Goal: Transaction & Acquisition: Download file/media

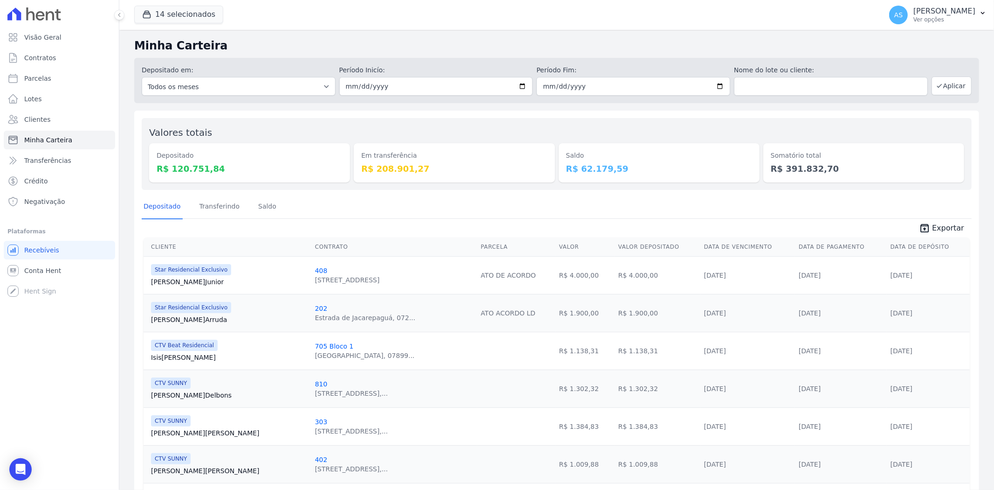
scroll to position [104, 0]
click at [209, 206] on link "Transferindo" at bounding box center [220, 207] width 44 height 24
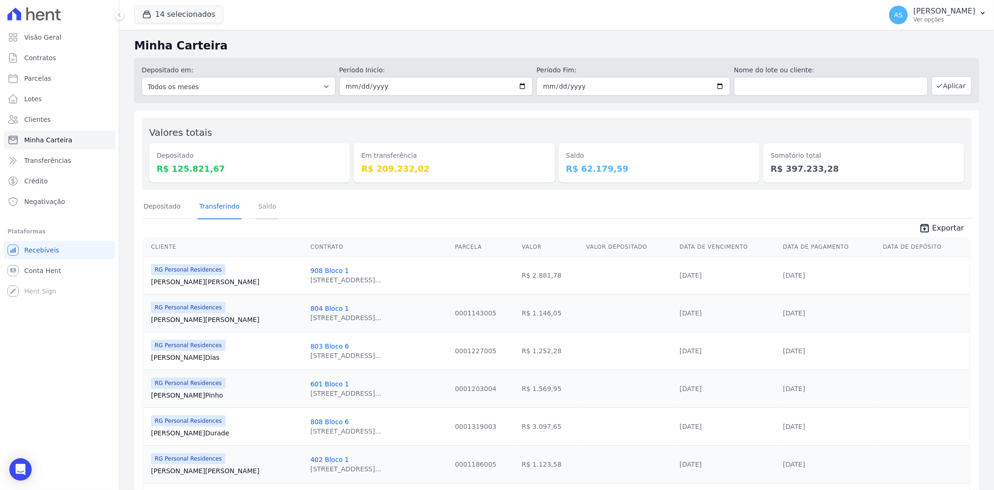
click at [263, 200] on link "Saldo" at bounding box center [267, 207] width 22 height 24
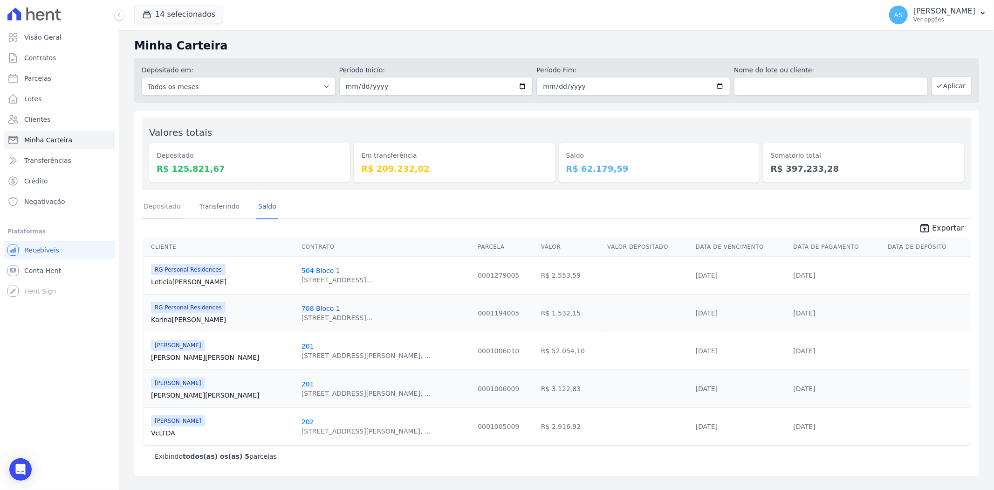
click at [166, 207] on link "Depositado" at bounding box center [162, 207] width 41 height 24
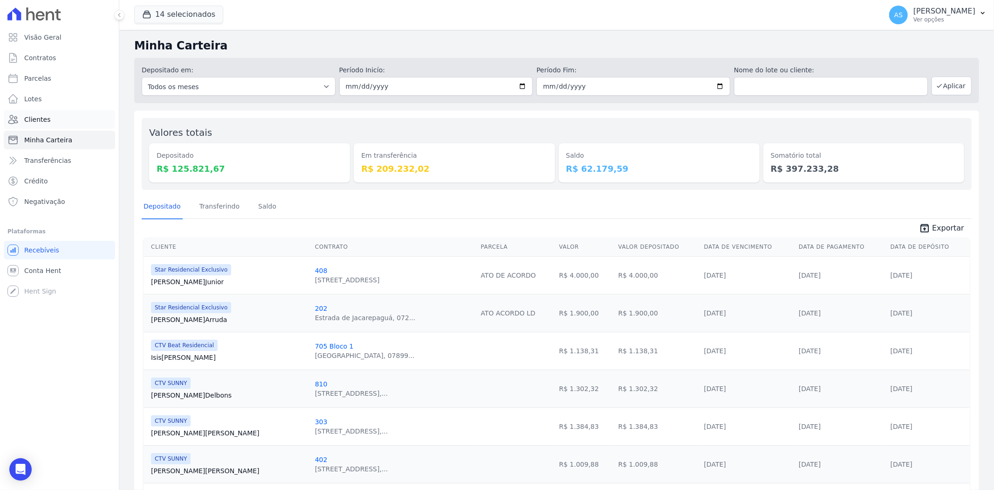
click at [29, 117] on span "Clientes" at bounding box center [37, 119] width 26 height 9
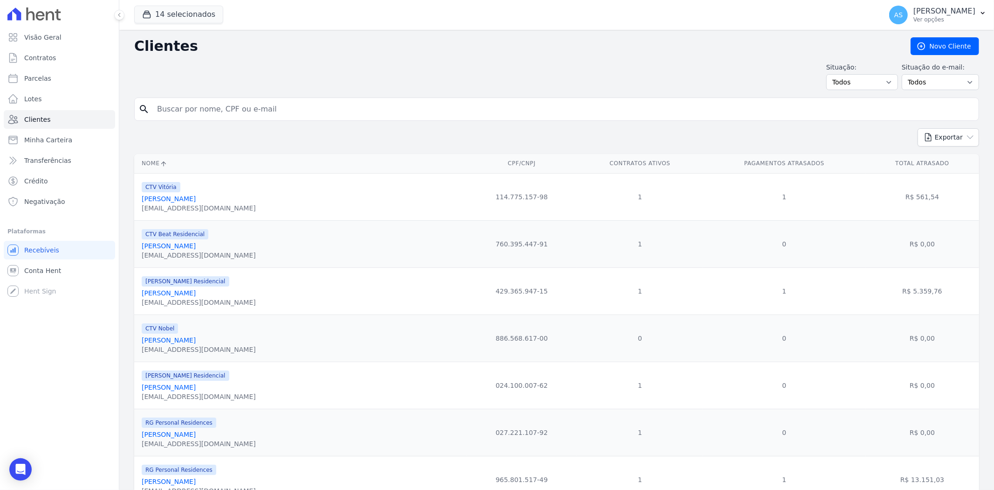
click at [176, 112] on input "search" at bounding box center [564, 109] width 824 height 19
type input "annie"
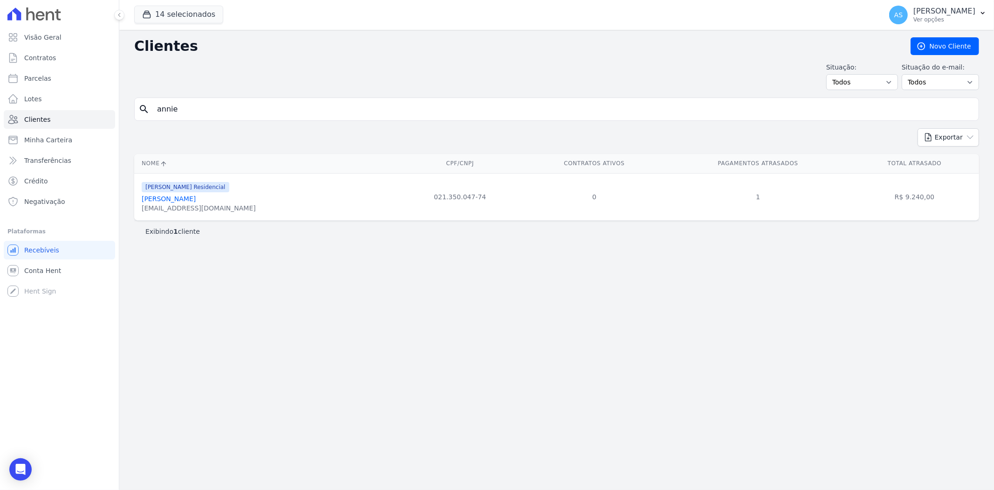
click at [196, 199] on link "[PERSON_NAME]" at bounding box center [169, 198] width 54 height 7
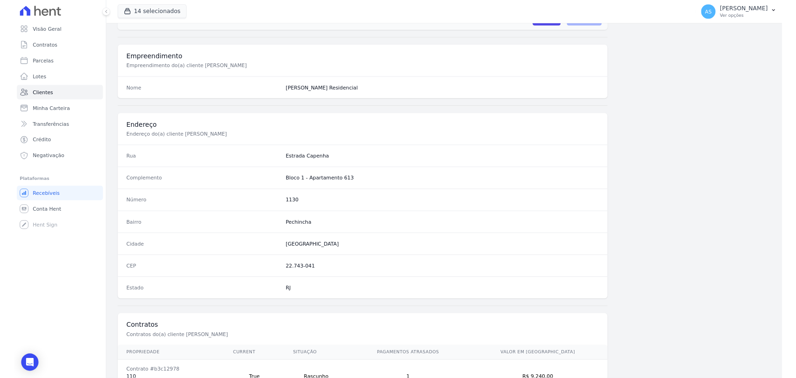
scroll to position [384, 0]
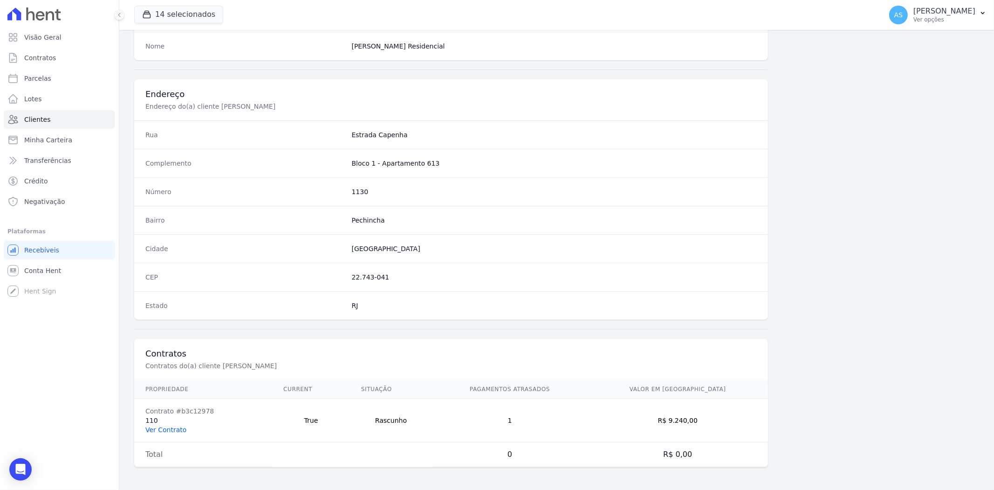
click at [171, 429] on link "Ver Contrato" at bounding box center [165, 429] width 41 height 7
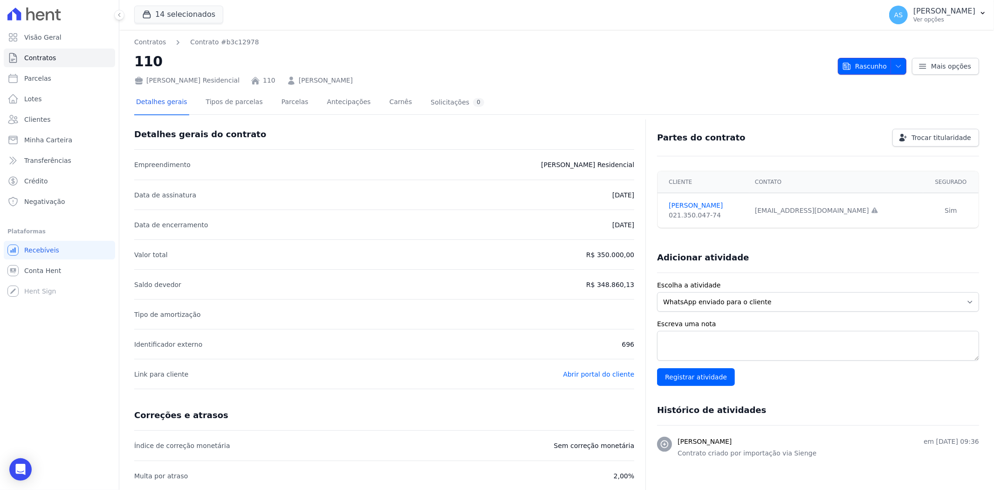
click at [891, 62] on span "button" at bounding box center [897, 66] width 12 height 15
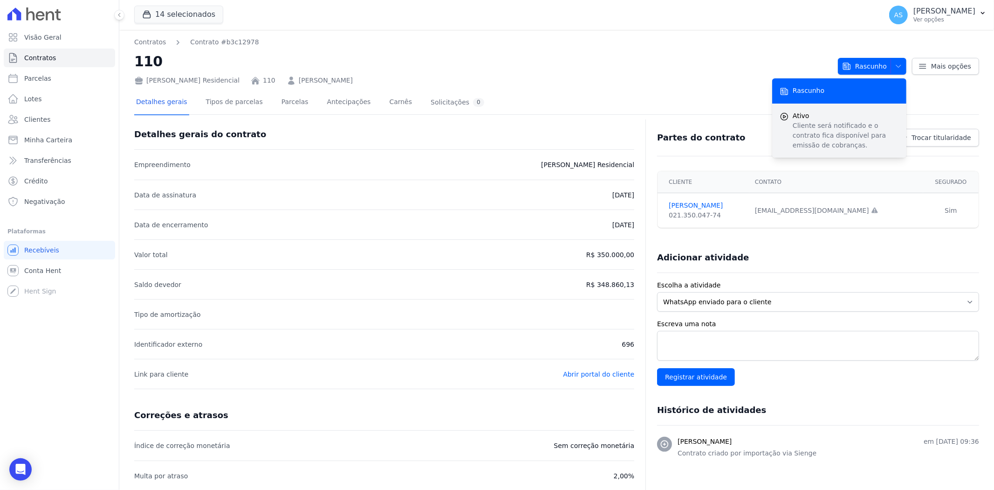
click at [800, 128] on p "Cliente será notificado e o contrato fica disponível para emissão de cobranças." at bounding box center [846, 135] width 106 height 29
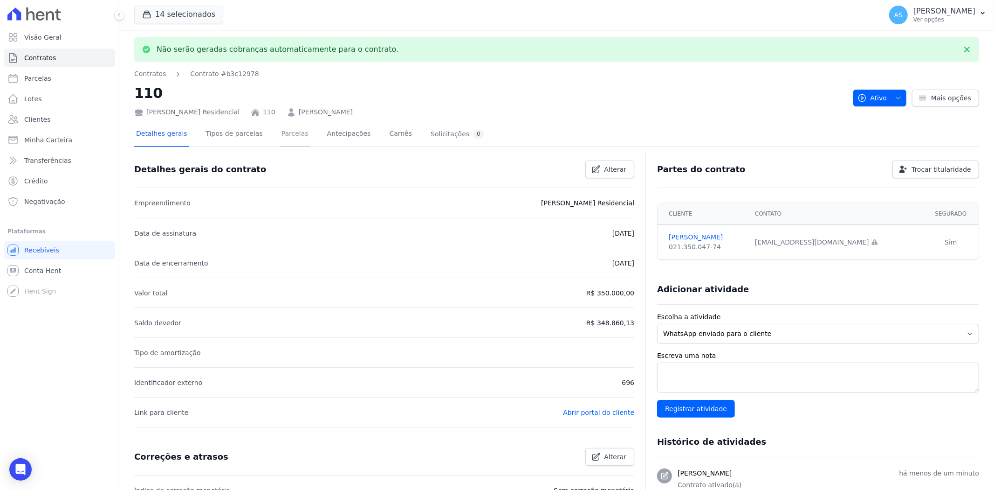
click at [282, 132] on link "Parcelas" at bounding box center [295, 134] width 31 height 25
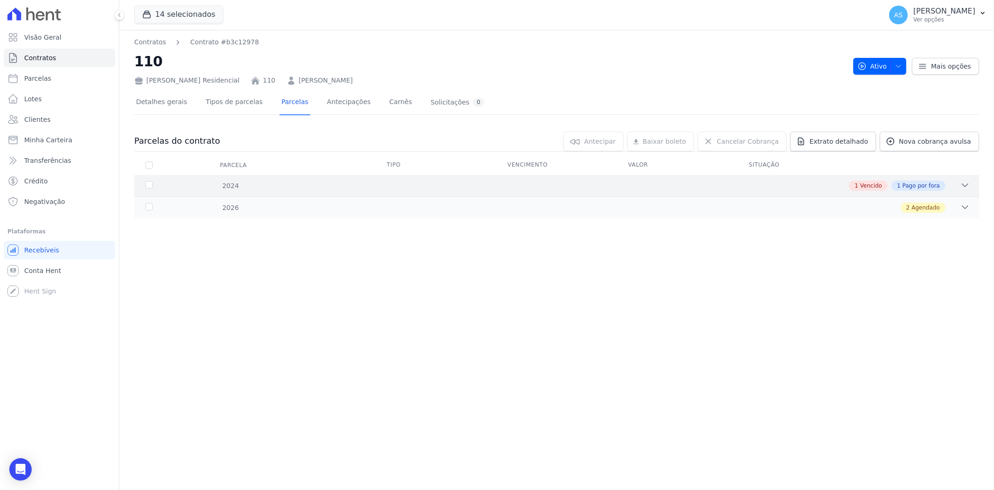
click at [968, 184] on icon at bounding box center [965, 184] width 9 height 9
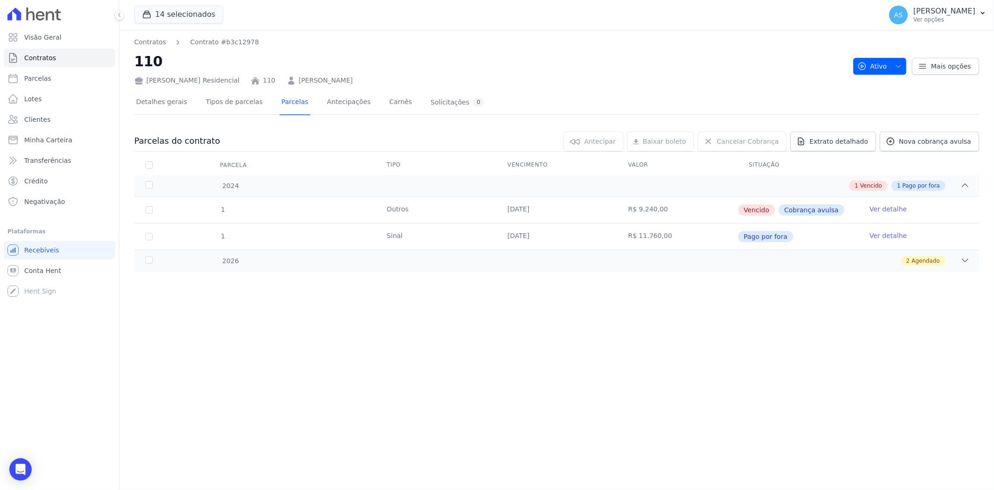
click at [892, 207] on link "Ver detalhe" at bounding box center [888, 208] width 37 height 9
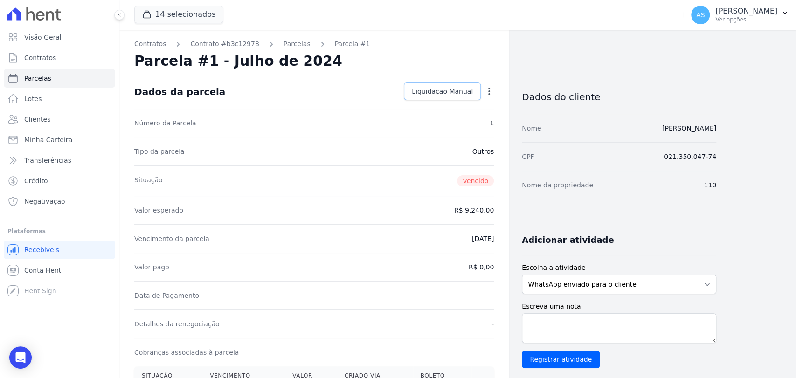
click at [432, 89] on span "Liquidação Manual" at bounding box center [442, 91] width 61 height 9
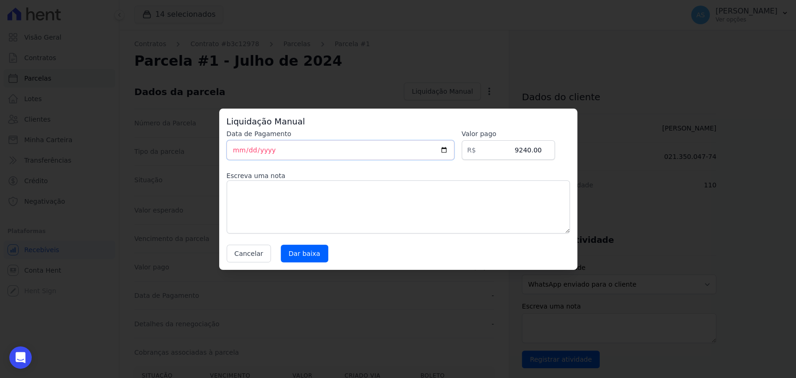
drag, startPoint x: 279, startPoint y: 147, endPoint x: 206, endPoint y: 156, distance: 73.8
click at [206, 156] on div "Liquidação Manual Data de Pagamento [DATE] [GEOGRAPHIC_DATA] R$ 9240.00 Escreva…" at bounding box center [398, 189] width 796 height 378
type input "[DATE]"
click at [296, 256] on input "Dar baixa" at bounding box center [305, 254] width 48 height 18
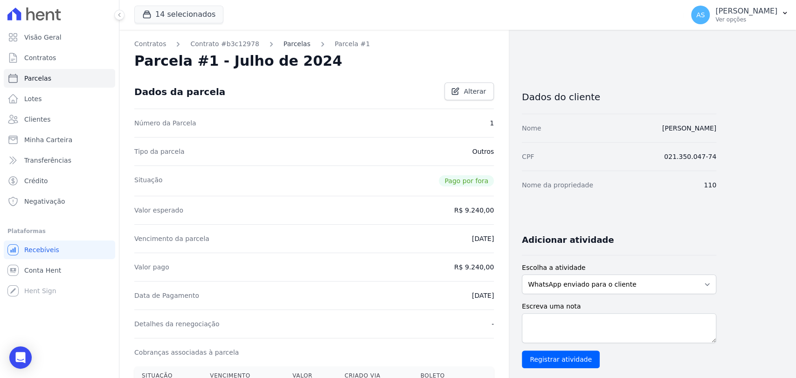
click at [283, 47] on link "Parcelas" at bounding box center [296, 44] width 27 height 10
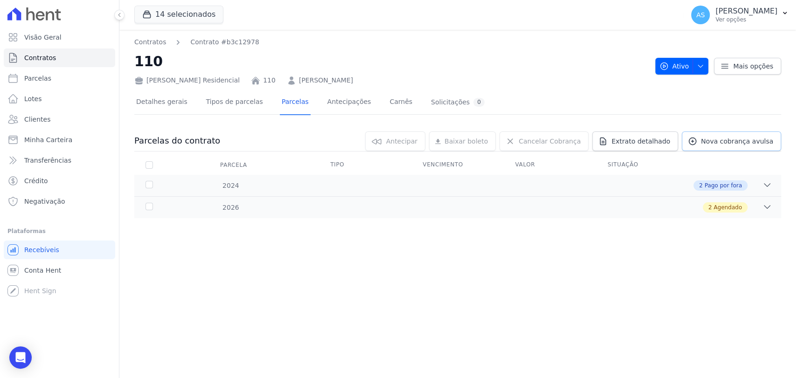
click at [744, 144] on span "Nova cobrança avulsa" at bounding box center [737, 141] width 72 height 9
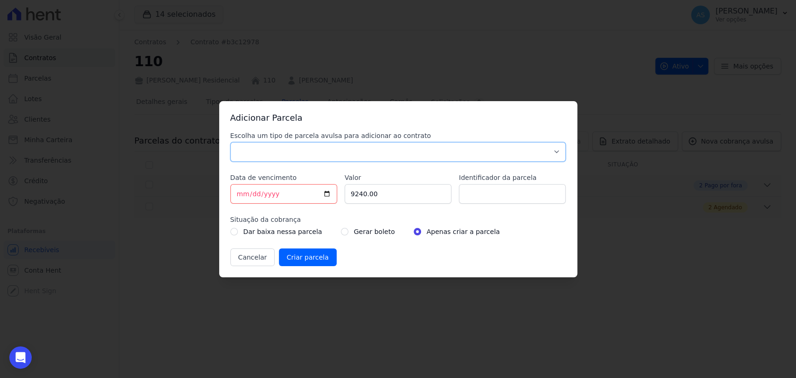
click at [245, 152] on select "Parcela Normal Sinal Caução Intercalada Chaves Pré Chaves Pós Chaves Taxas Quit…" at bounding box center [398, 152] width 336 height 20
select select "standard"
click at [230, 142] on select "Parcela Normal Sinal Caução Intercalada Chaves Pré Chaves Pós Chaves Taxas Quit…" at bounding box center [398, 152] width 336 height 20
click at [328, 193] on input "[DATE]" at bounding box center [283, 194] width 107 height 20
type input "[DATE]"
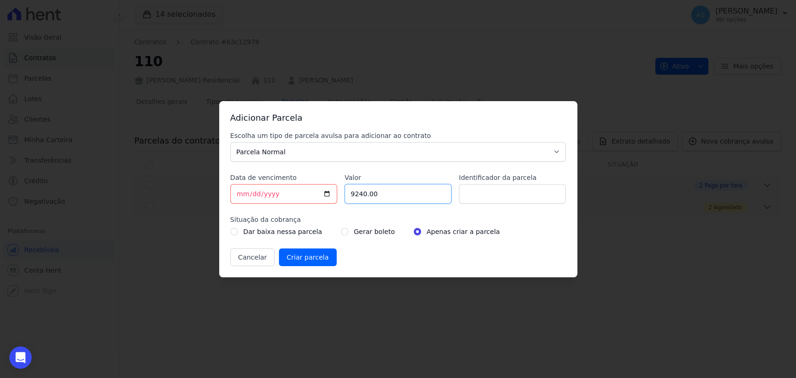
drag, startPoint x: 399, startPoint y: 199, endPoint x: 275, endPoint y: 214, distance: 124.9
click at [290, 212] on div "Escolha um tipo de parcela avulsa para adicionar ao contrato Parcela Normal Sin…" at bounding box center [398, 198] width 336 height 135
type input "140000.00"
type input "p"
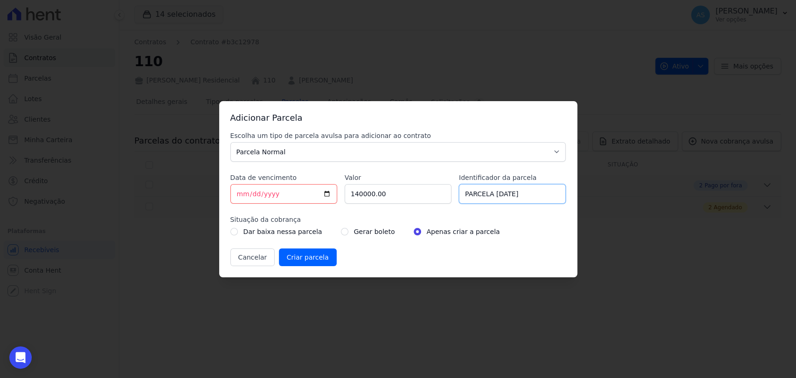
type input "PARCELA [DATE]"
click at [341, 229] on input "radio" at bounding box center [344, 231] width 7 height 7
radio input "true"
click at [292, 256] on input "Criar parcela" at bounding box center [308, 258] width 58 height 18
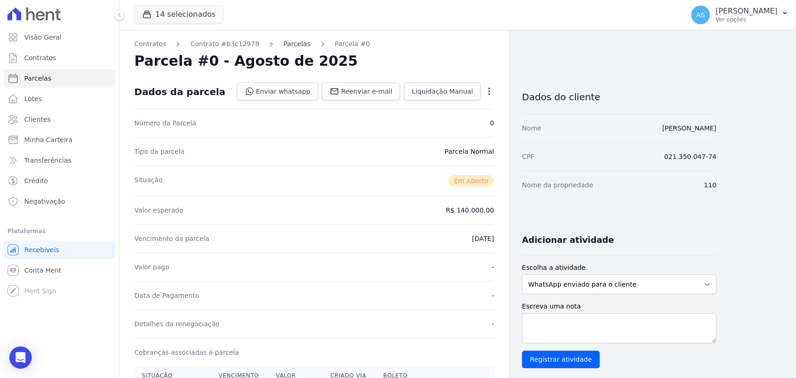
click at [283, 46] on link "Parcelas" at bounding box center [296, 44] width 27 height 10
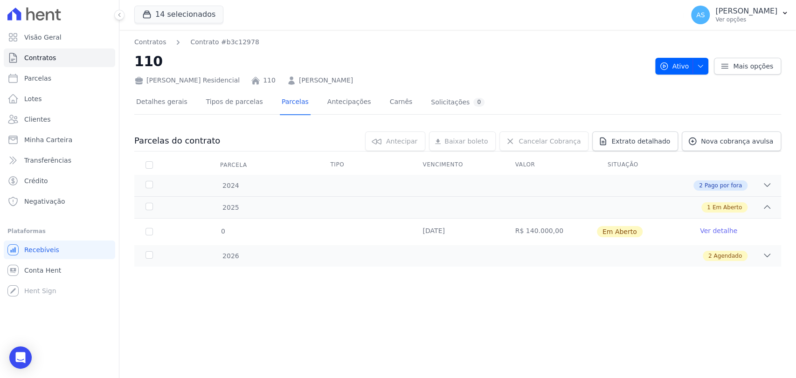
click at [715, 233] on link "Ver detalhe" at bounding box center [718, 230] width 37 height 9
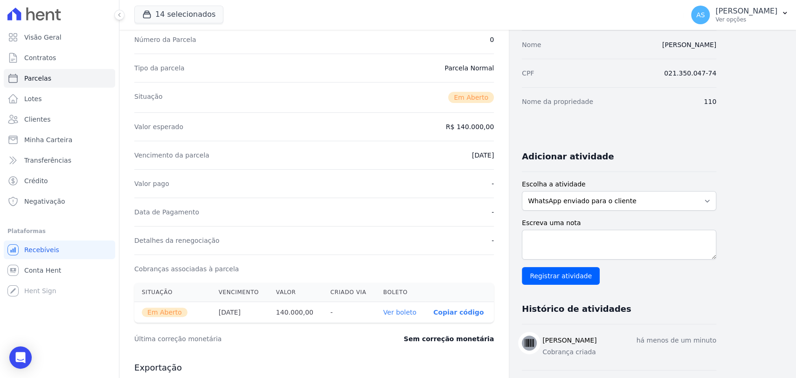
scroll to position [259, 0]
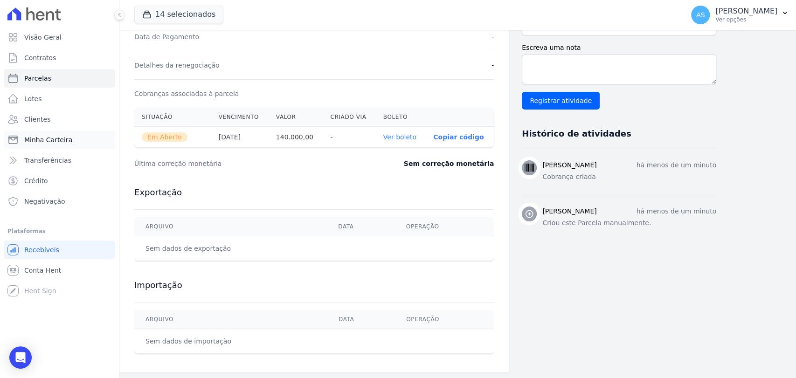
click at [32, 141] on span "Minha Carteira" at bounding box center [48, 139] width 48 height 9
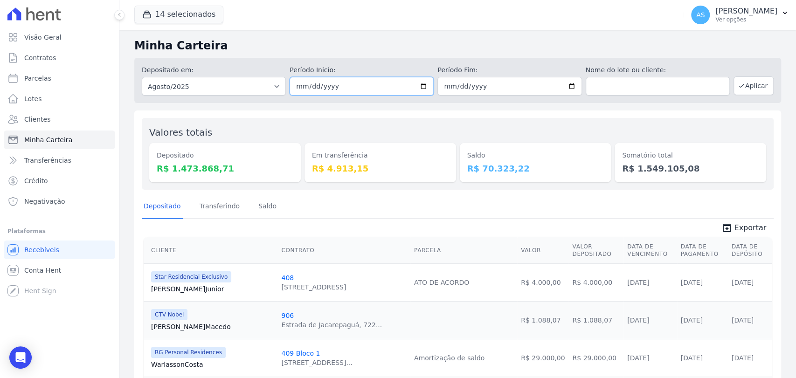
click at [421, 84] on input "[DATE]" at bounding box center [362, 86] width 144 height 19
type input "[DATE]"
click at [568, 86] on input "[DATE]" at bounding box center [509, 86] width 144 height 19
type input "[DATE]"
click at [739, 83] on button "Aplicar" at bounding box center [753, 85] width 40 height 19
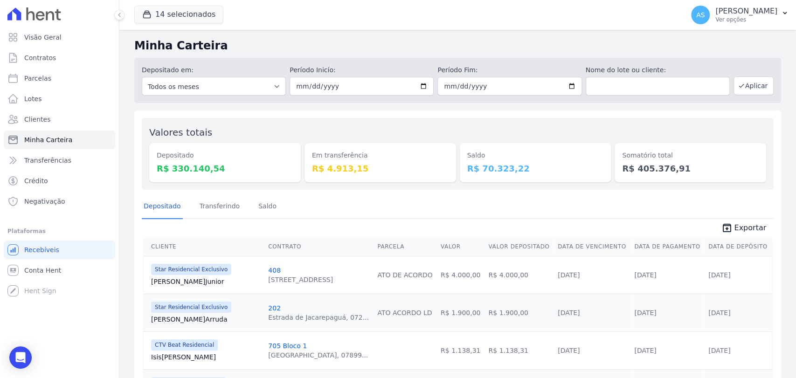
click at [748, 227] on span "Exportar" at bounding box center [750, 227] width 32 height 11
click at [780, 15] on button "AS Andreza Sousa Ver opções" at bounding box center [740, 15] width 112 height 26
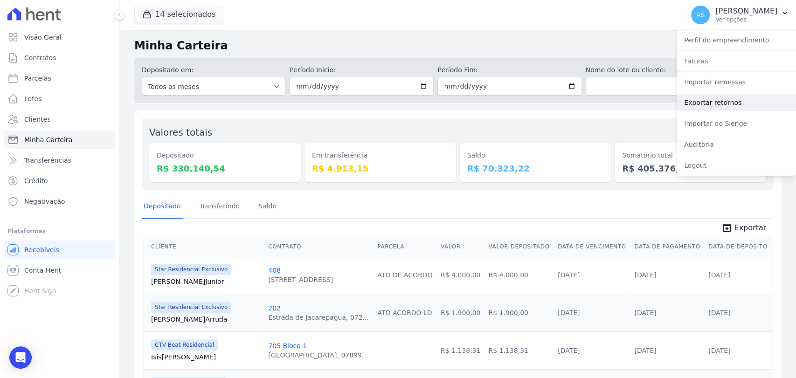
click at [697, 104] on link "Exportar retornos" at bounding box center [736, 102] width 119 height 17
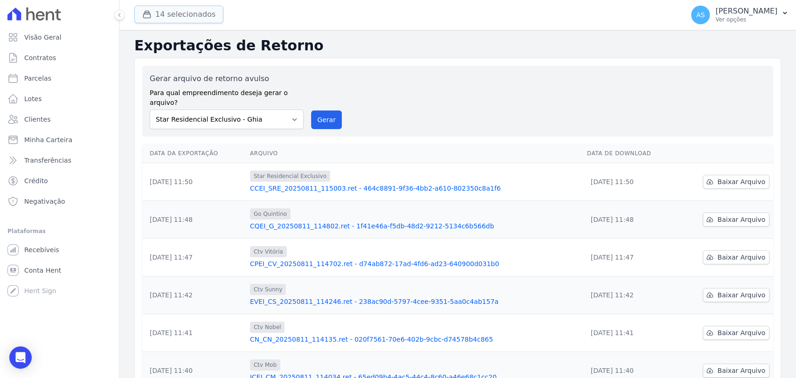
click at [146, 12] on icon "button" at bounding box center [147, 14] width 7 height 7
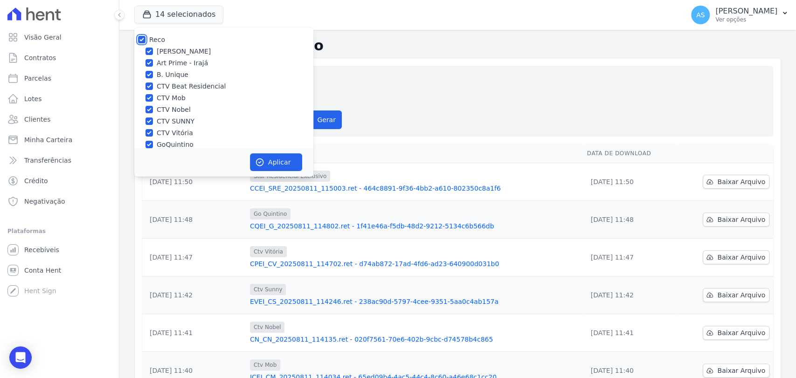
click at [141, 36] on input "Reco" at bounding box center [141, 39] width 7 height 7
checkbox input "false"
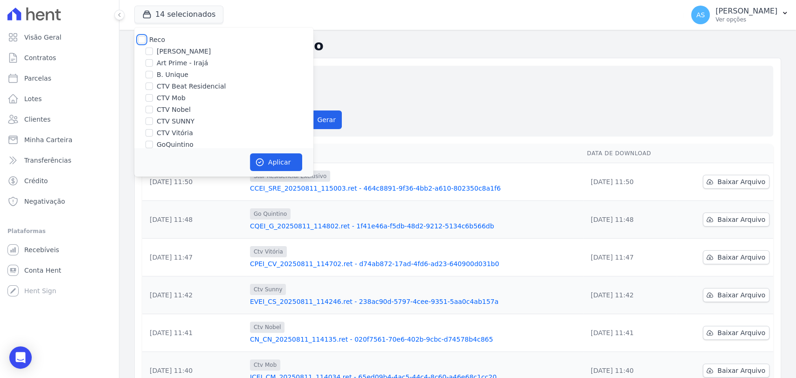
checkbox input "false"
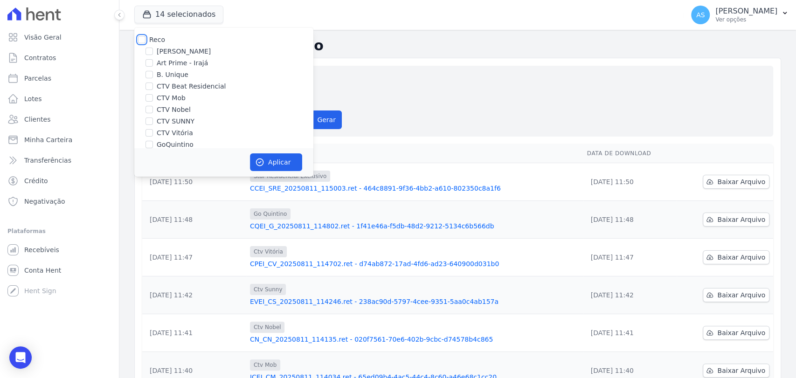
checkbox input "false"
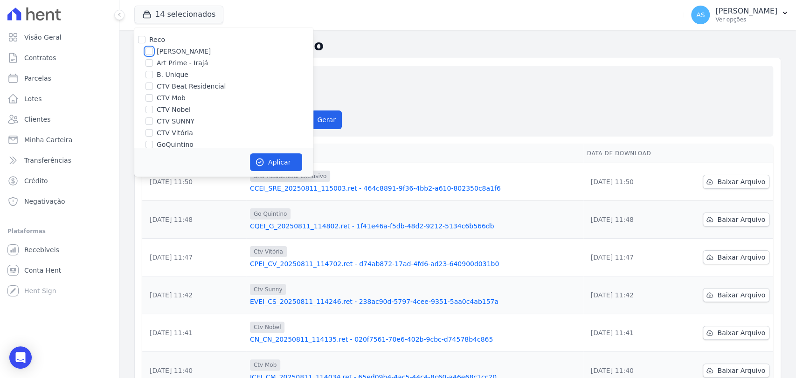
click at [151, 52] on input "[PERSON_NAME]" at bounding box center [148, 51] width 7 height 7
checkbox input "true"
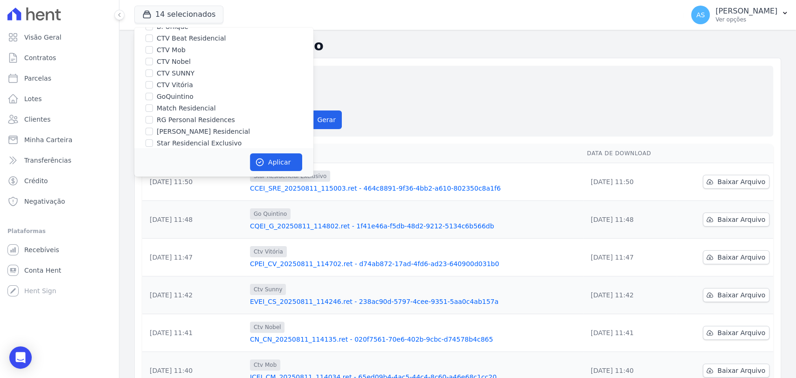
scroll to position [77, 0]
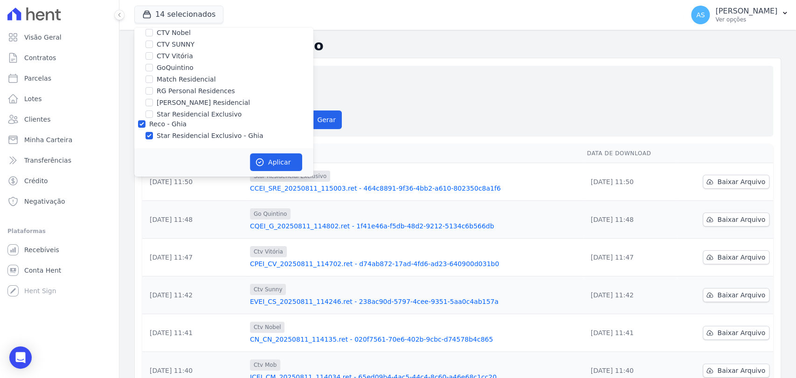
click at [173, 135] on label "Star Residencial Exclusivo - Ghia" at bounding box center [210, 136] width 106 height 10
click at [153, 135] on input "Star Residencial Exclusivo - Ghia" at bounding box center [148, 135] width 7 height 7
checkbox input "false"
click at [276, 165] on button "Aplicar" at bounding box center [276, 162] width 52 height 18
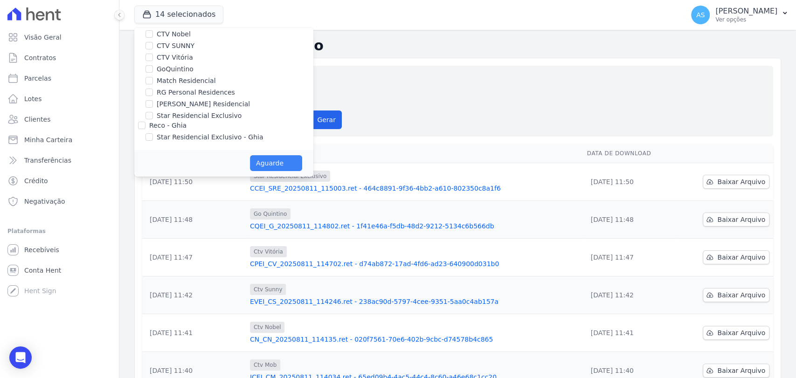
scroll to position [75, 0]
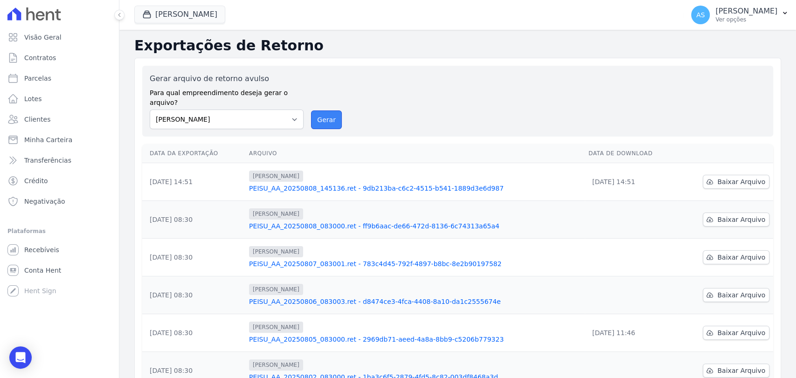
click at [326, 113] on button "Gerar" at bounding box center [326, 119] width 31 height 19
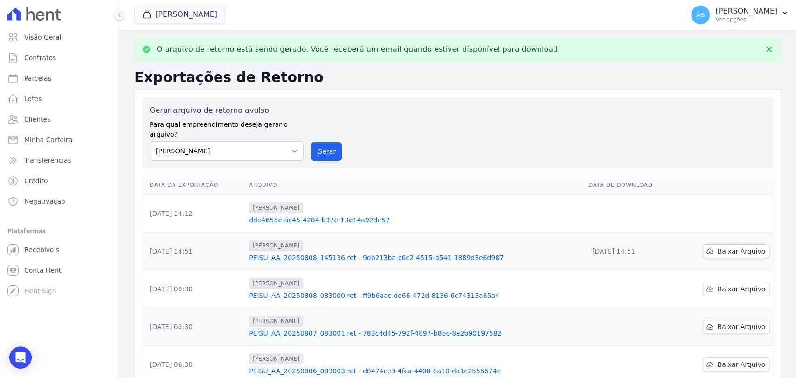
click at [302, 215] on link "dde4655e-ac45-4284-b37e-13e14a92de57" at bounding box center [415, 219] width 332 height 9
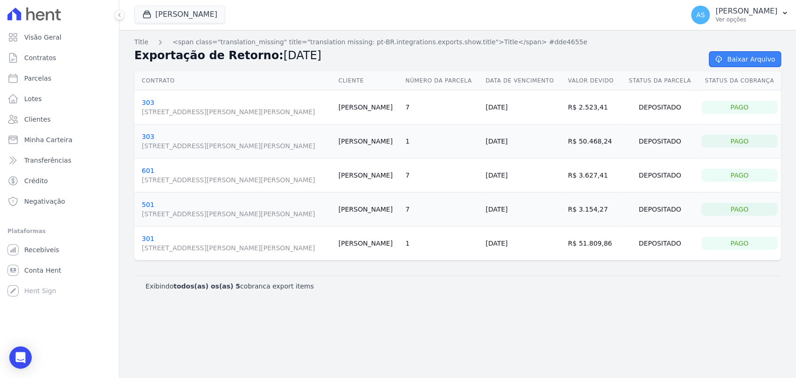
click at [739, 61] on link "Baixar Arquivo" at bounding box center [745, 59] width 72 height 16
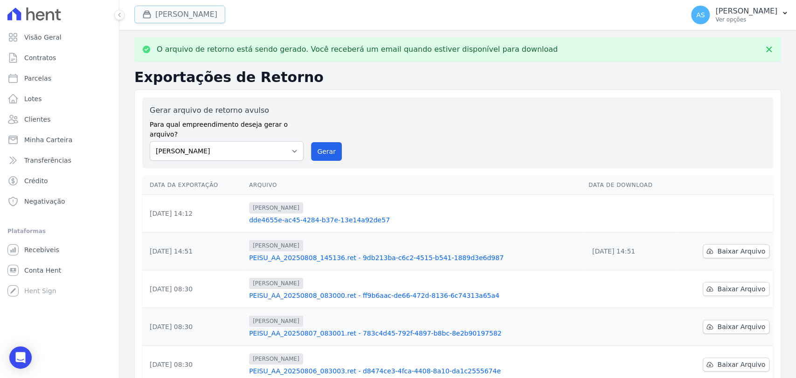
click at [200, 18] on button "[PERSON_NAME]" at bounding box center [179, 15] width 91 height 18
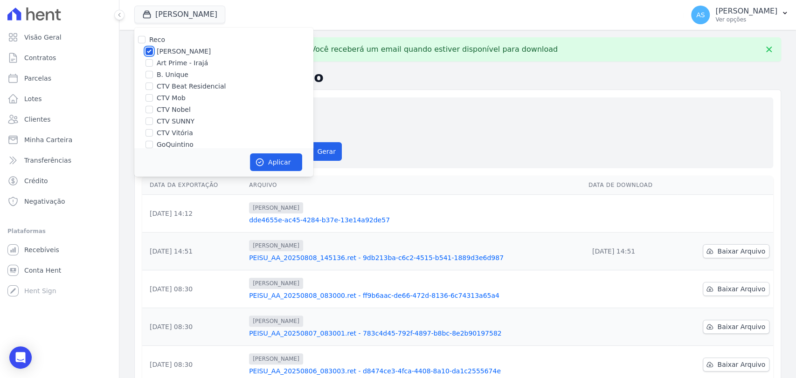
click at [147, 51] on input "[PERSON_NAME]" at bounding box center [148, 51] width 7 height 7
checkbox input "false"
click at [167, 110] on label "CTV Nobel" at bounding box center [174, 110] width 34 height 10
click at [153, 110] on input "CTV Nobel" at bounding box center [148, 109] width 7 height 7
checkbox input "true"
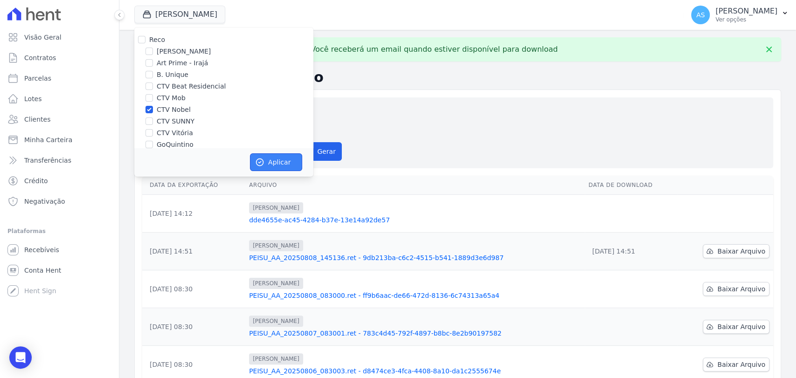
click at [269, 158] on button "Aplicar" at bounding box center [276, 162] width 52 height 18
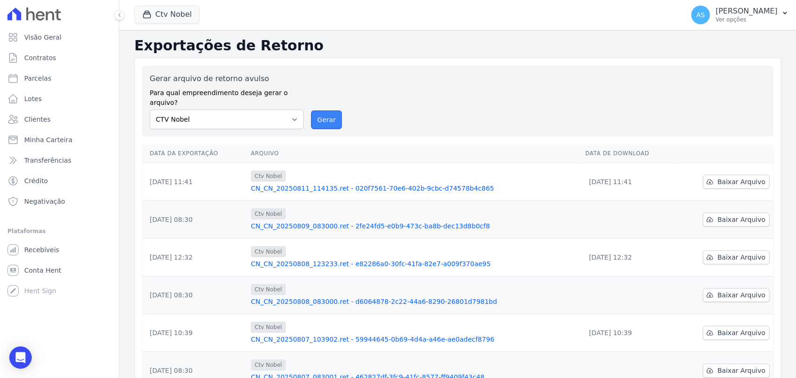
click at [328, 110] on button "Gerar" at bounding box center [326, 119] width 31 height 19
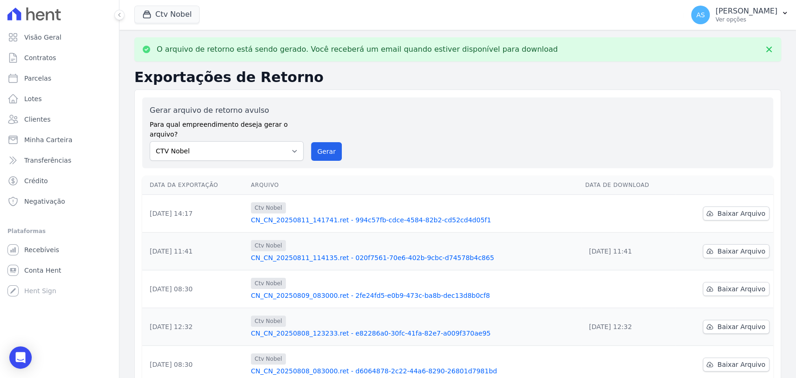
click at [359, 215] on link "CN_CN_20250811_141741.ret - 994c57fb-cdce-4584-82b2-cd52cd4d05f1" at bounding box center [414, 219] width 327 height 9
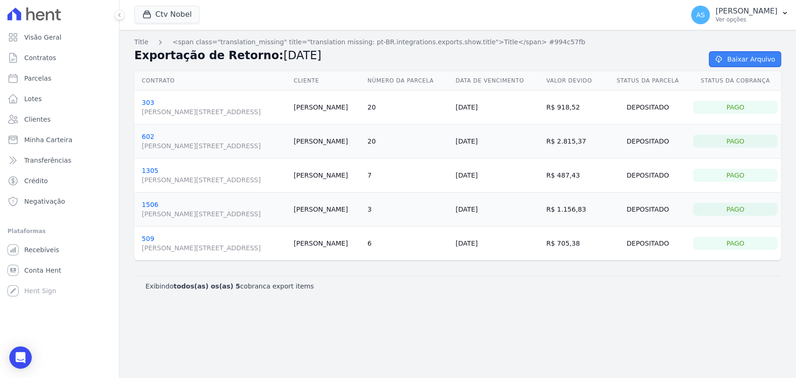
click at [738, 56] on link "Baixar Arquivo" at bounding box center [745, 59] width 72 height 16
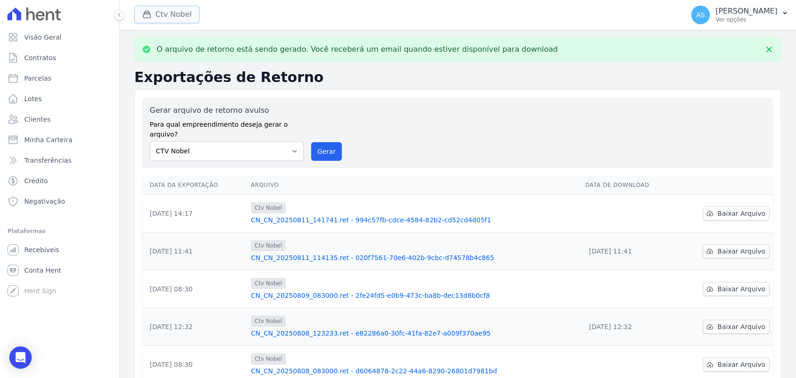
click at [171, 14] on button "Ctv Nobel" at bounding box center [166, 15] width 65 height 18
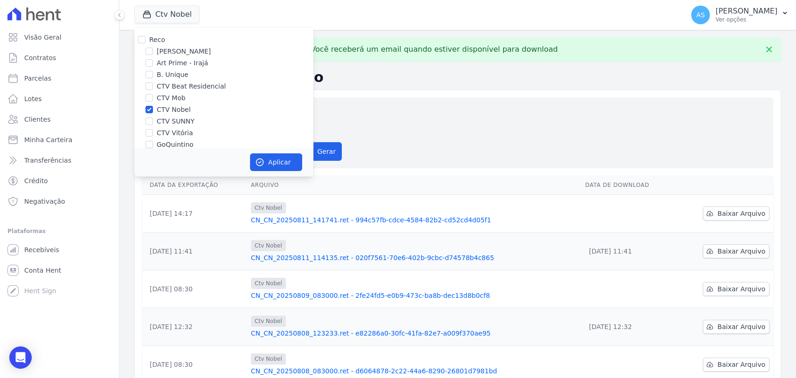
click at [180, 110] on label "CTV Nobel" at bounding box center [174, 110] width 34 height 10
click at [153, 110] on input "CTV Nobel" at bounding box center [148, 109] width 7 height 7
checkbox input "false"
click at [175, 121] on label "CTV SUNNY" at bounding box center [176, 122] width 38 height 10
click at [153, 121] on input "CTV SUNNY" at bounding box center [148, 120] width 7 height 7
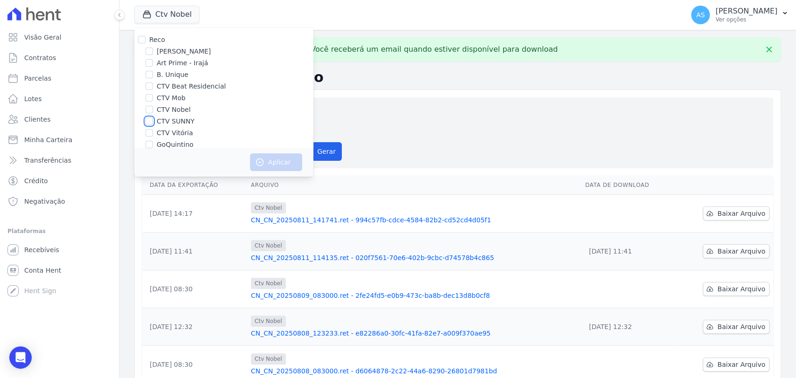
checkbox input "true"
click at [276, 162] on button "Aplicar" at bounding box center [276, 162] width 52 height 18
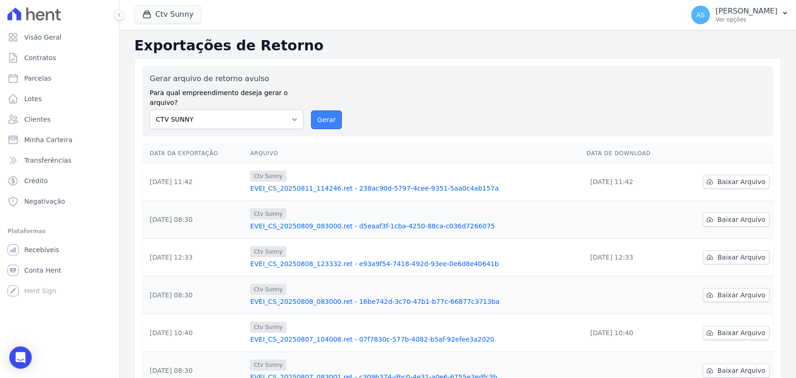
click at [321, 110] on button "Gerar" at bounding box center [326, 119] width 31 height 19
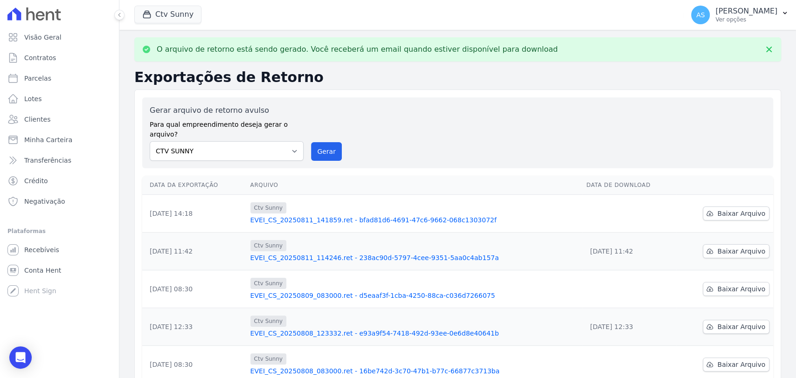
click at [379, 215] on link "EVEI_CS_20250811_141859.ret - bfad81d6-4691-47c6-9662-068c1303072f" at bounding box center [414, 219] width 329 height 9
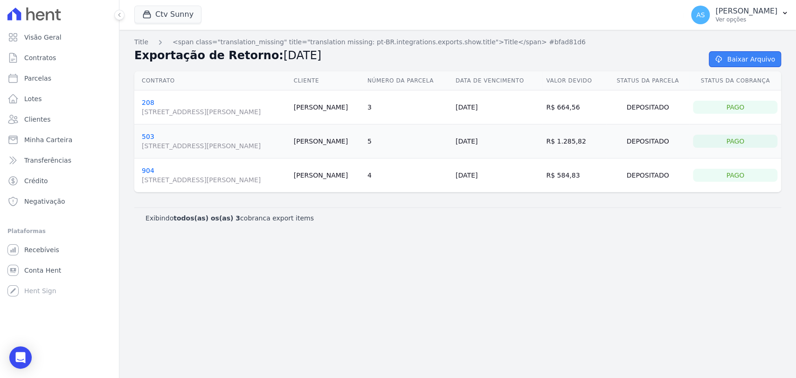
click at [761, 55] on link "Baixar Arquivo" at bounding box center [745, 59] width 72 height 16
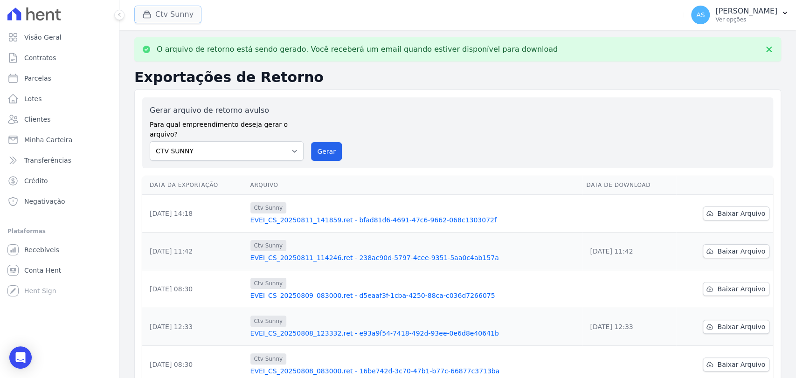
click at [168, 17] on button "Ctv Sunny" at bounding box center [167, 15] width 67 height 18
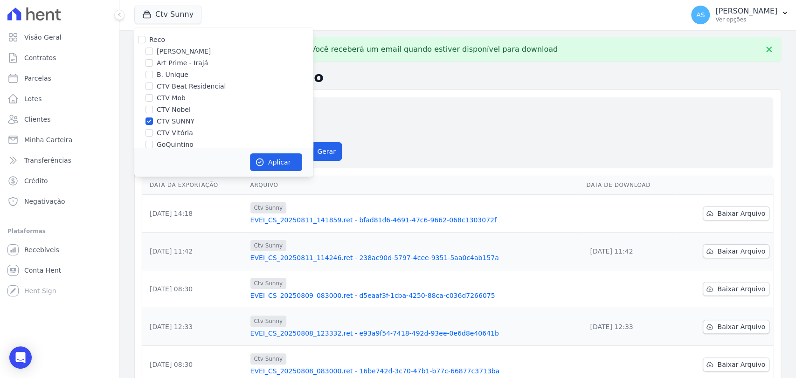
click at [181, 124] on label "CTV SUNNY" at bounding box center [176, 122] width 38 height 10
click at [153, 124] on input "CTV SUNNY" at bounding box center [148, 120] width 7 height 7
checkbox input "false"
click at [176, 132] on label "CTV Vitória" at bounding box center [175, 133] width 36 height 10
click at [153, 132] on input "CTV Vitória" at bounding box center [148, 132] width 7 height 7
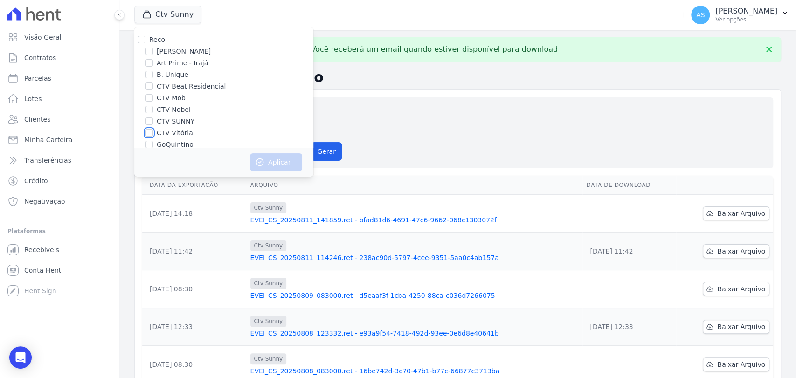
checkbox input "true"
click at [279, 169] on button "Aplicar" at bounding box center [276, 162] width 52 height 18
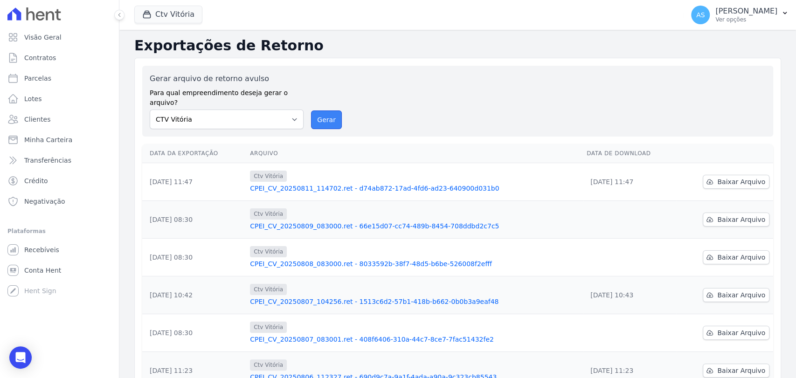
click at [326, 110] on button "Gerar" at bounding box center [326, 119] width 31 height 19
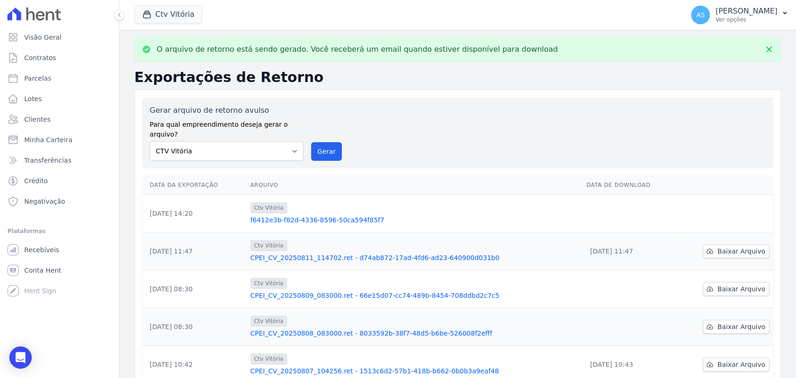
click at [308, 215] on link "f6412e3b-f82d-4336-8596-50ca594f85f7" at bounding box center [414, 219] width 329 height 9
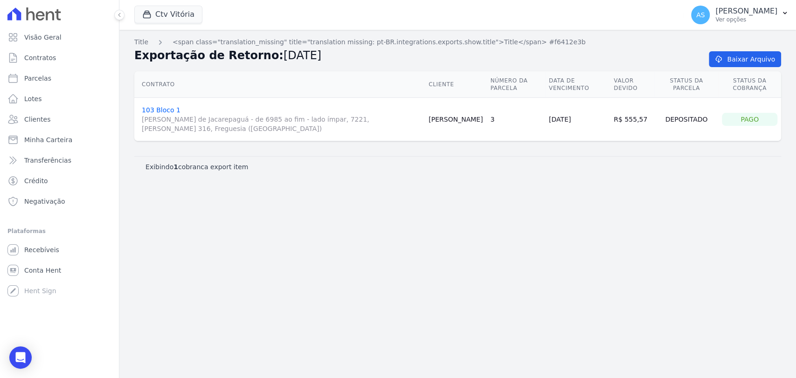
click at [628, 285] on div "Title <span class="translation_missing" title="translation missing: pt-BR.integ…" at bounding box center [457, 204] width 677 height 348
click at [743, 58] on link "Baixar Arquivo" at bounding box center [745, 59] width 72 height 16
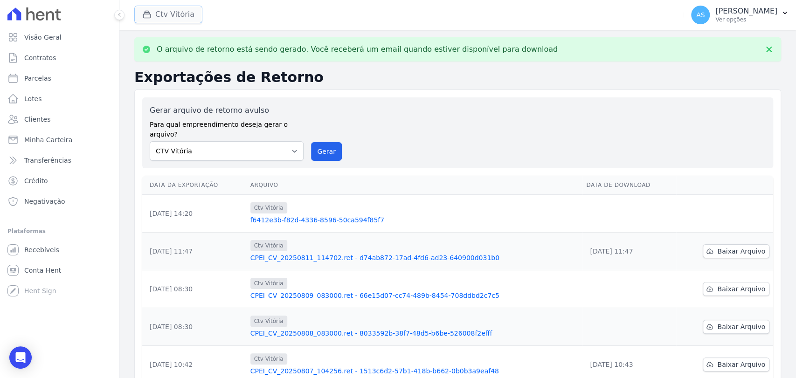
click at [167, 13] on button "Ctv Vitória" at bounding box center [168, 15] width 68 height 18
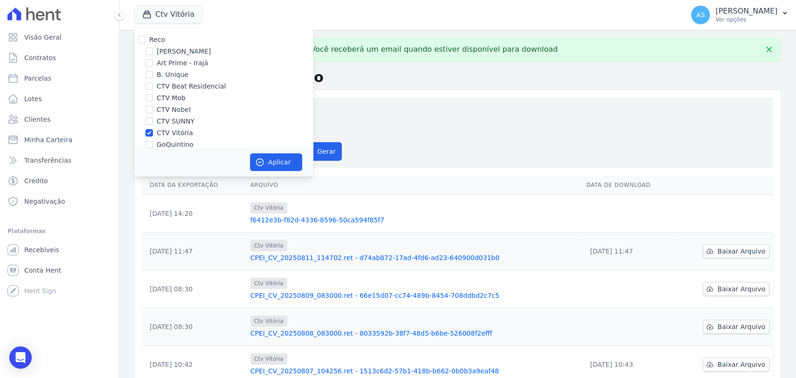
click at [168, 131] on label "CTV Vitória" at bounding box center [175, 133] width 36 height 10
click at [153, 131] on input "CTV Vitória" at bounding box center [148, 132] width 7 height 7
checkbox input "false"
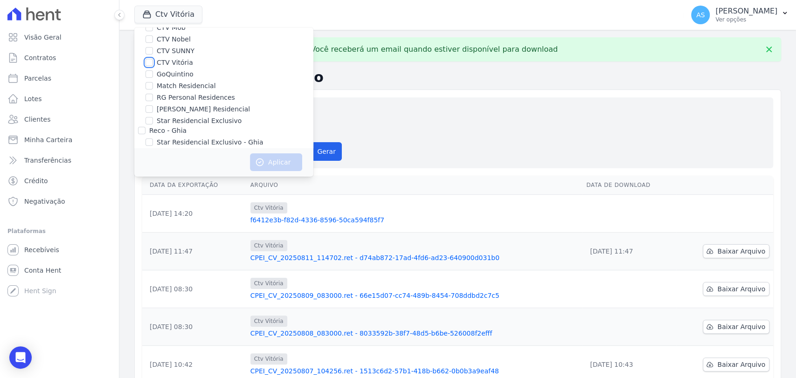
scroll to position [77, 0]
click at [172, 90] on label "RG Personal Residences" at bounding box center [196, 91] width 78 height 10
click at [153, 90] on input "RG Personal Residences" at bounding box center [148, 90] width 7 height 7
checkbox input "true"
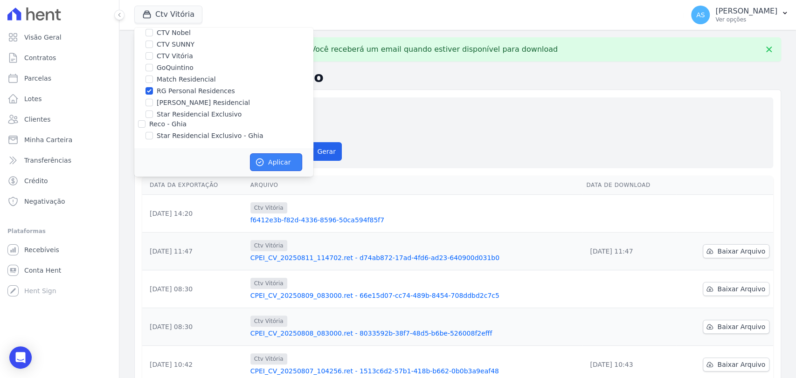
click at [274, 160] on button "Aplicar" at bounding box center [276, 162] width 52 height 18
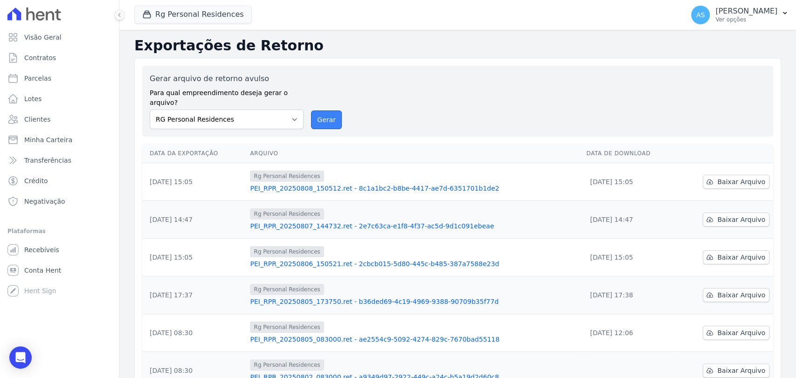
click at [328, 110] on button "Gerar" at bounding box center [326, 119] width 31 height 19
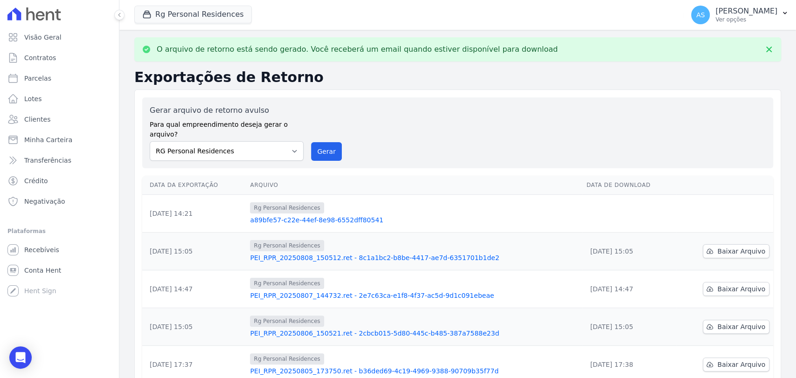
click at [334, 215] on link "a89bfe57-c22e-44ef-8e98-6552dff80541" at bounding box center [414, 219] width 329 height 9
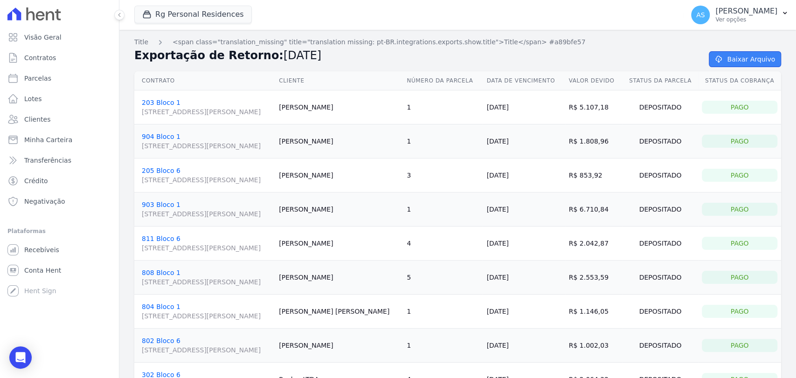
click at [732, 57] on link "Baixar Arquivo" at bounding box center [745, 59] width 72 height 16
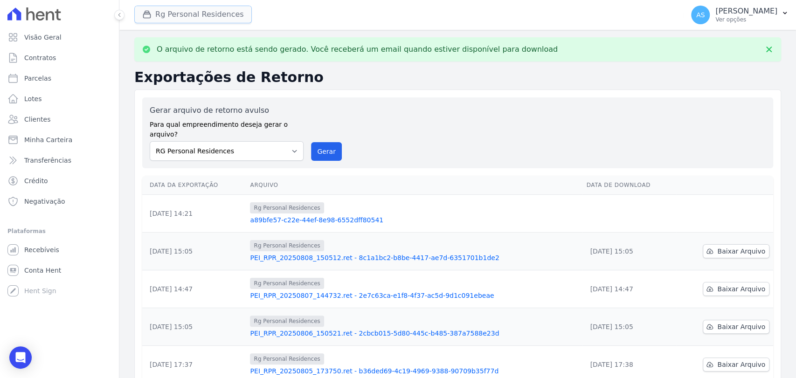
click at [168, 18] on button "Rg Personal Residences" at bounding box center [192, 15] width 117 height 18
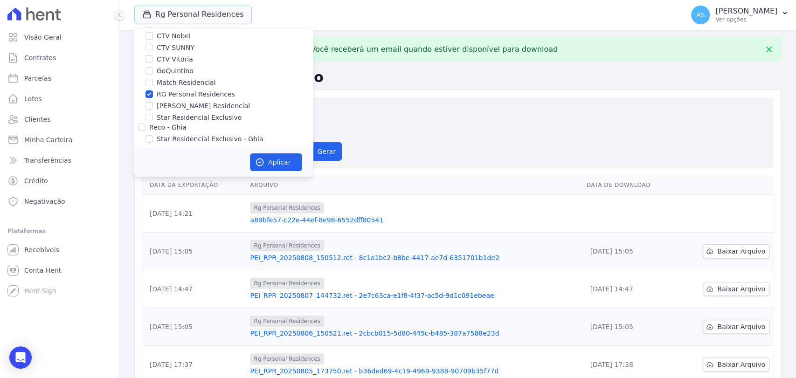
scroll to position [77, 0]
click at [177, 90] on label "RG Personal Residences" at bounding box center [196, 91] width 78 height 10
click at [153, 90] on input "RG Personal Residences" at bounding box center [148, 90] width 7 height 7
checkbox input "false"
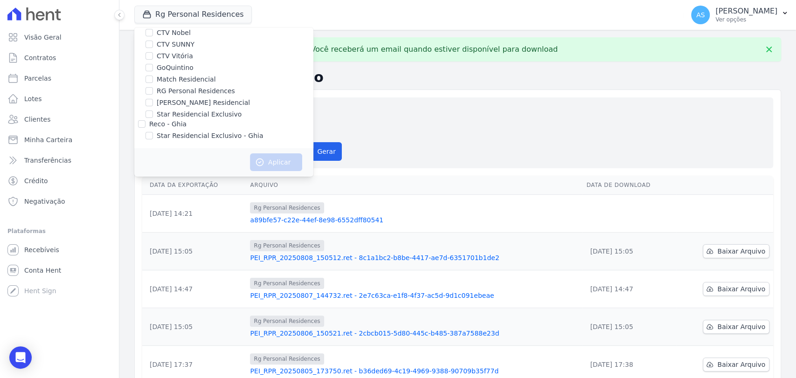
click at [173, 100] on label "[PERSON_NAME] Residencial" at bounding box center [203, 103] width 93 height 10
click at [153, 100] on input "[PERSON_NAME] Residencial" at bounding box center [148, 102] width 7 height 7
checkbox input "true"
click at [276, 162] on button "Aplicar" at bounding box center [276, 162] width 52 height 18
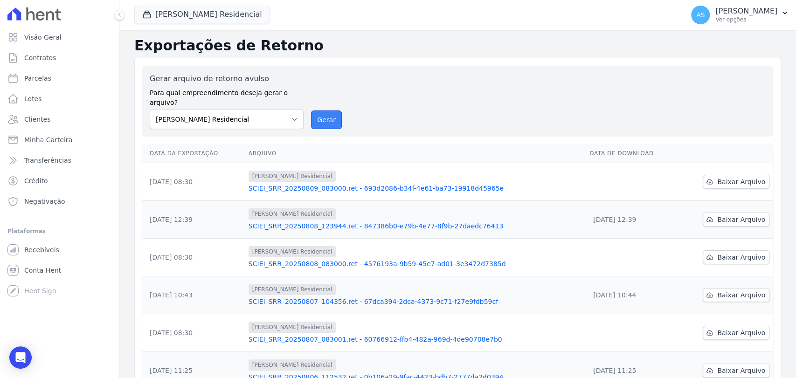
click at [326, 110] on button "Gerar" at bounding box center [326, 119] width 31 height 19
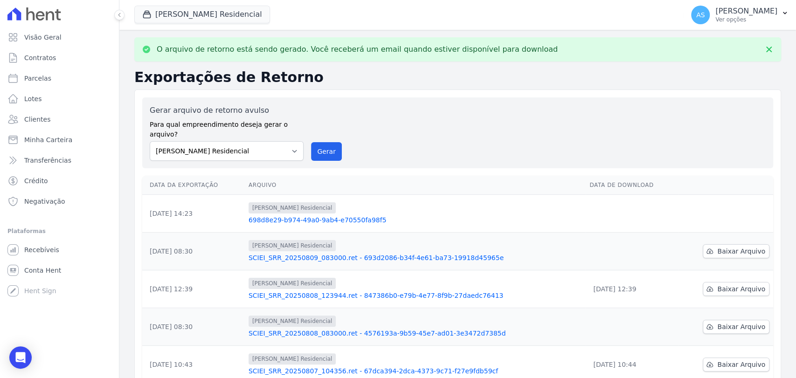
click at [337, 215] on link "698d8e29-b974-49a0-9ab4-e70550fa98f5" at bounding box center [415, 219] width 333 height 9
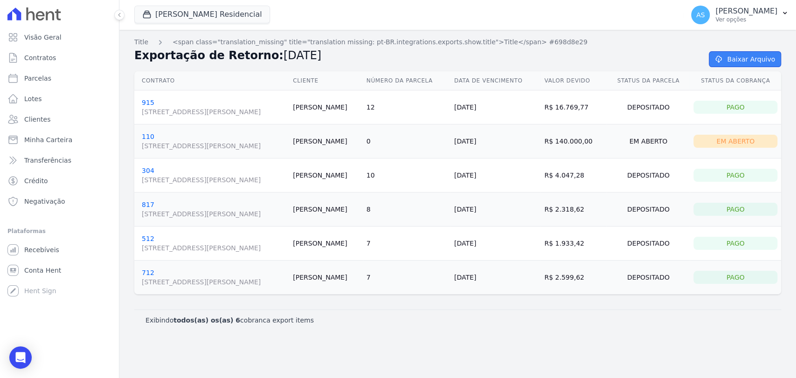
click at [736, 55] on link "Baixar Arquivo" at bounding box center [745, 59] width 72 height 16
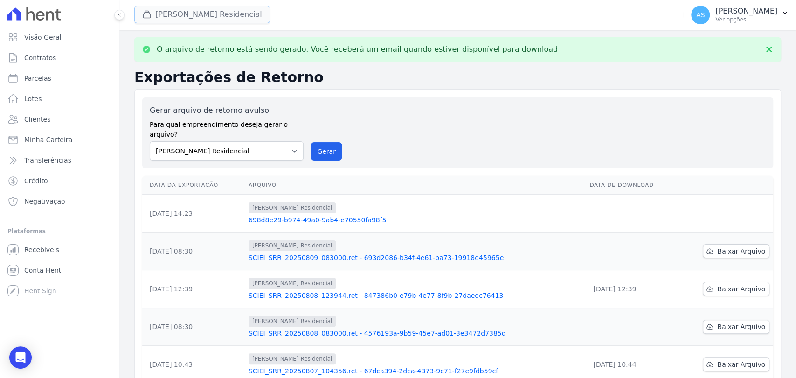
click at [160, 16] on button "[PERSON_NAME] Residencial" at bounding box center [202, 15] width 136 height 18
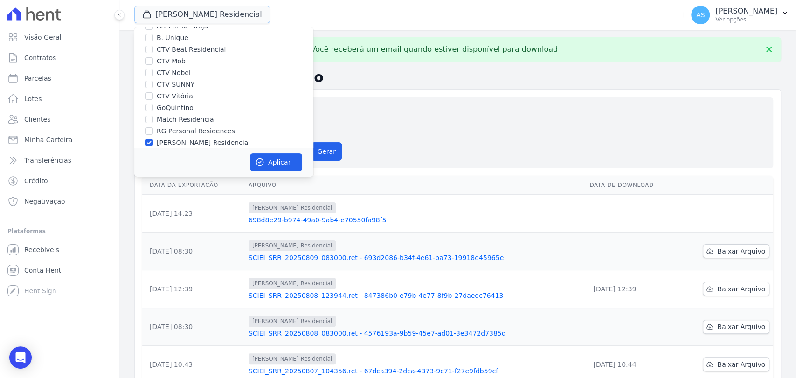
scroll to position [77, 0]
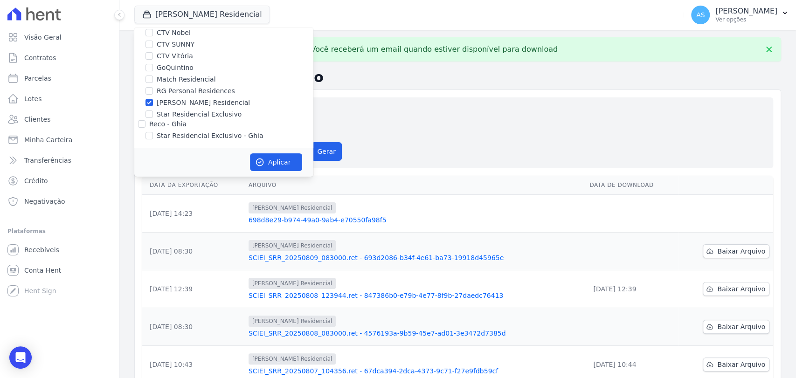
click at [179, 102] on label "[PERSON_NAME] Residencial" at bounding box center [203, 103] width 93 height 10
click at [153, 102] on input "[PERSON_NAME] Residencial" at bounding box center [148, 102] width 7 height 7
checkbox input "false"
click at [169, 112] on label "Star Residencial Exclusivo" at bounding box center [199, 115] width 85 height 10
click at [153, 112] on input "Star Residencial Exclusivo" at bounding box center [148, 113] width 7 height 7
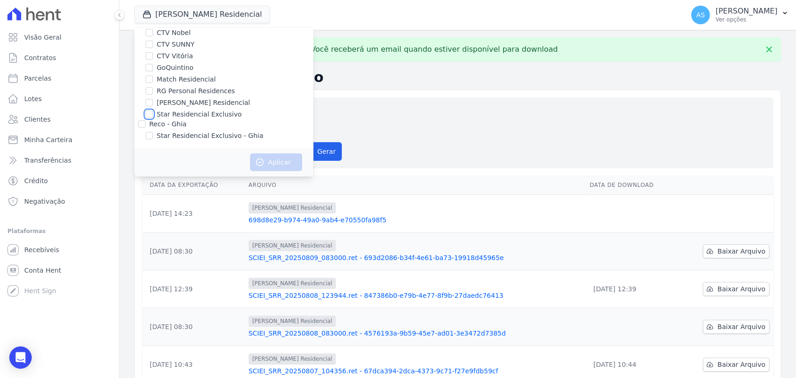
checkbox input "true"
click at [268, 164] on button "Aplicar" at bounding box center [276, 162] width 52 height 18
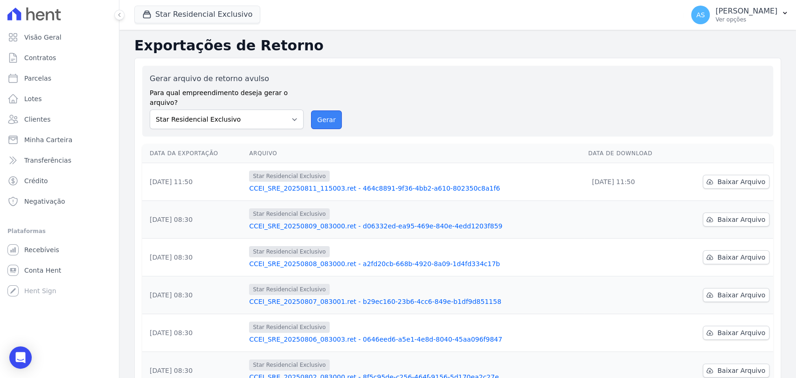
click at [326, 113] on button "Gerar" at bounding box center [326, 119] width 31 height 19
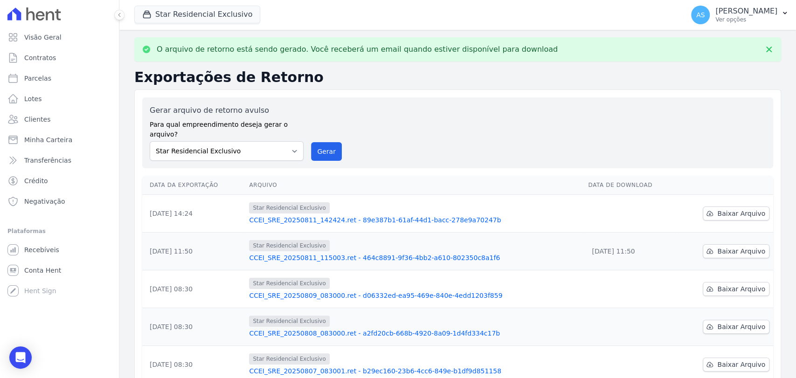
click at [374, 215] on link "CCEI_SRE_20250811_142424.ret - 89e387b1-61af-44d1-bacc-278e9a70247b" at bounding box center [414, 219] width 331 height 9
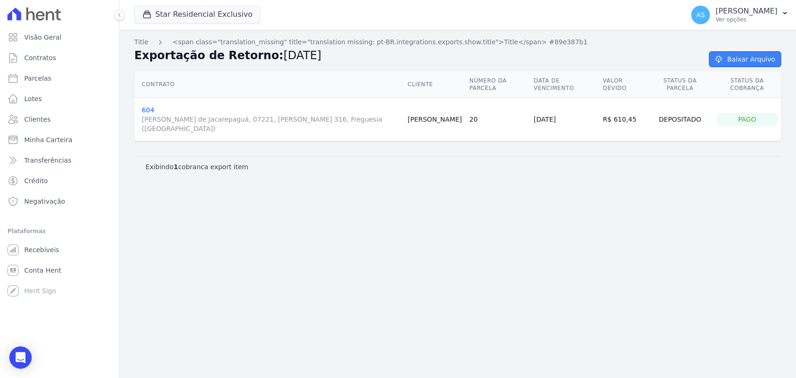
click at [753, 57] on link "Baixar Arquivo" at bounding box center [745, 59] width 72 height 16
